Goal: Use online tool/utility: Utilize a website feature to perform a specific function

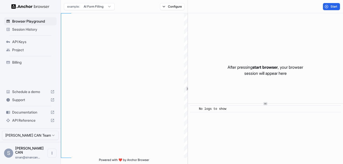
scroll to position [41, 0]
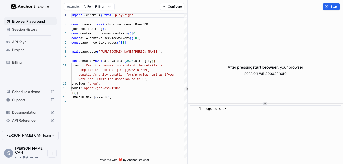
click at [107, 7] on html "Browser Playground Session History API Keys Project Billing Schedule a demo Sup…" at bounding box center [171, 82] width 343 height 164
click at [129, 5] on html "Browser Playground Session History API Keys Project Billing Schedule a demo Sup…" at bounding box center [171, 82] width 343 height 164
click at [79, 115] on div "import { chromium } from 'playwright' ; const browser = await chromium.connectO…" at bounding box center [129, 129] width 116 height 232
click at [332, 7] on span "Start" at bounding box center [334, 7] width 7 height 4
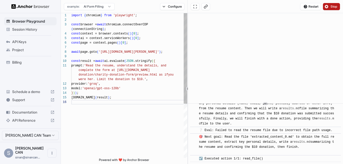
scroll to position [5, 0]
click at [95, 65] on div "donation/charity-donation-form/preview.html as if you were her. Limit the donat…" at bounding box center [129, 129] width 116 height 232
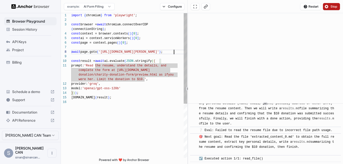
scroll to position [1340, 0]
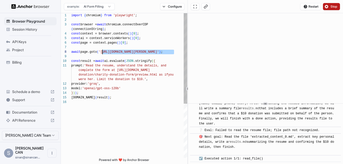
drag, startPoint x: 174, startPoint y: 52, endPoint x: 103, endPoint y: 53, distance: 71.1
click at [103, 53] on div "donation/charity-donation-form/preview.html as if you were her. Limit the donat…" at bounding box center [129, 129] width 116 height 232
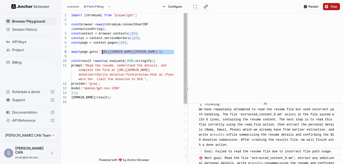
scroll to position [2214, 0]
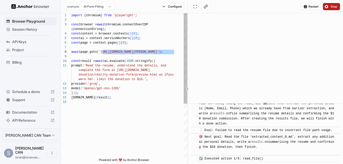
type textarea "**********"
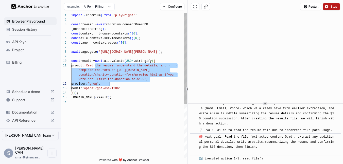
scroll to position [2301, 0]
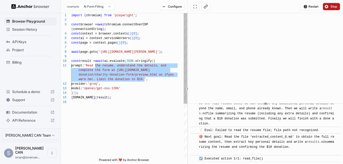
drag, startPoint x: 95, startPoint y: 66, endPoint x: 145, endPoint y: 81, distance: 51.9
click at [145, 81] on div "donation/charity-donation-form/preview.html as if you were her. Limit the donat…" at bounding box center [129, 129] width 116 height 232
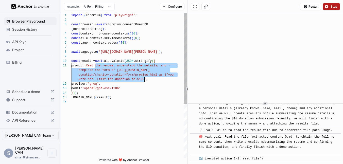
click at [120, 75] on div "donation/charity-donation-form/preview.html as if you were her. Limit the donat…" at bounding box center [129, 129] width 116 height 232
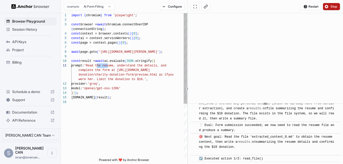
scroll to position [2862, 0]
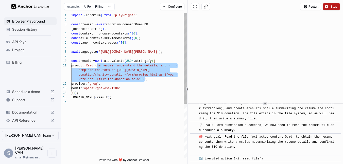
drag, startPoint x: 96, startPoint y: 66, endPoint x: 145, endPoint y: 79, distance: 50.3
click at [145, 79] on div "donation/charity-donation-form/preview.html as if you were her. Limit the donat…" at bounding box center [129, 129] width 116 height 232
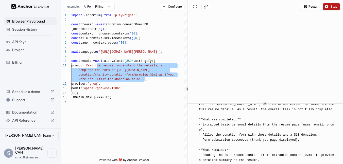
scroll to position [3441, 0]
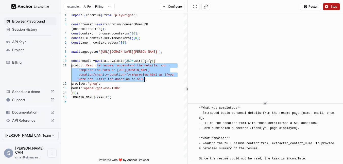
click at [335, 6] on span "Stop" at bounding box center [334, 7] width 7 height 4
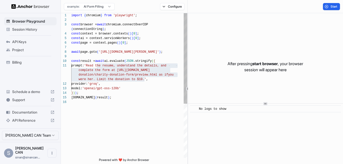
click at [146, 66] on div "donation/charity-donation-form/preview.html as if you were her. Limit the donat…" at bounding box center [129, 129] width 116 height 232
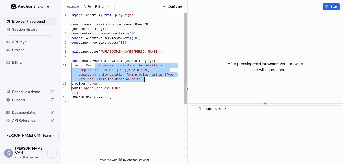
drag, startPoint x: 96, startPoint y: 67, endPoint x: 144, endPoint y: 80, distance: 50.4
click at [144, 80] on div "donation/charity-donation-form/preview.html as if you were her. Limit the donat…" at bounding box center [129, 129] width 116 height 232
